Goal: Information Seeking & Learning: Learn about a topic

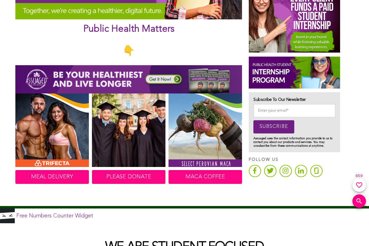
scroll to position [276, 0]
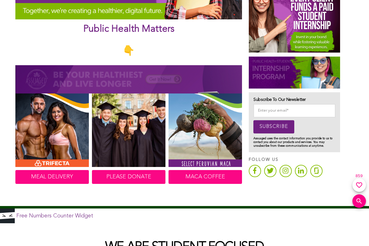
scroll to position [276, 0]
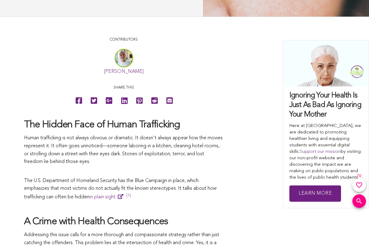
scroll to position [276, 0]
